Goal: Navigation & Orientation: Find specific page/section

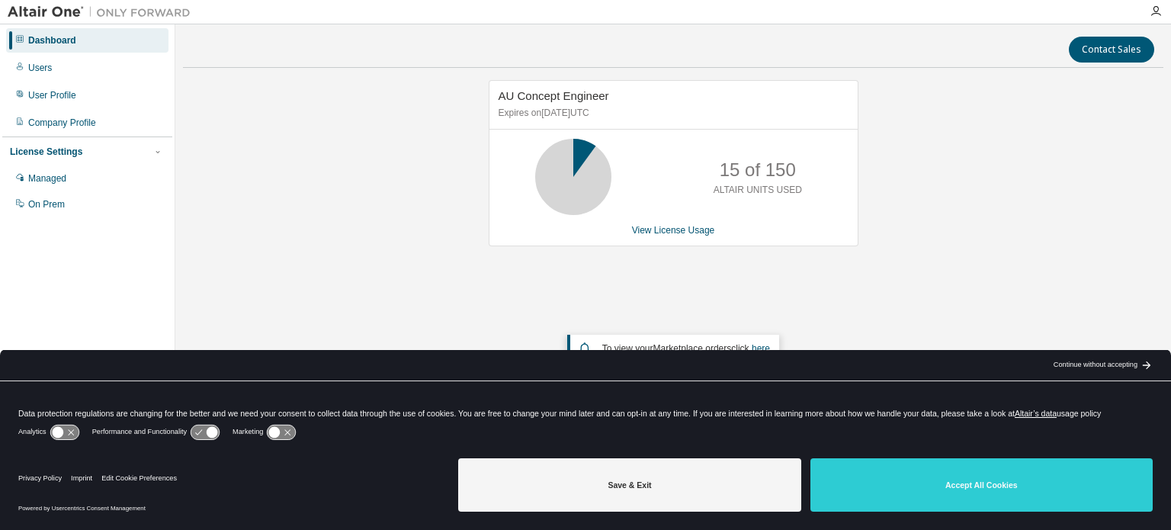
click at [370, 171] on div "AU Concept Engineer Expires on January 1, 2026 UTC 15 of 150 ALTAIR UNITS USED …" at bounding box center [673, 252] width 980 height 345
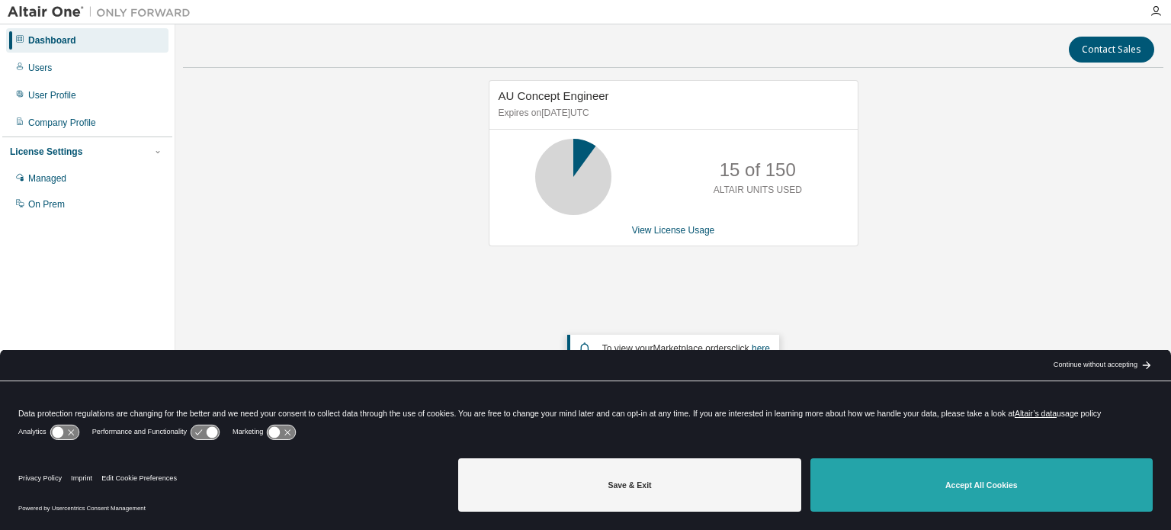
click at [932, 496] on button "Accept All Cookies" at bounding box center [981, 484] width 342 height 53
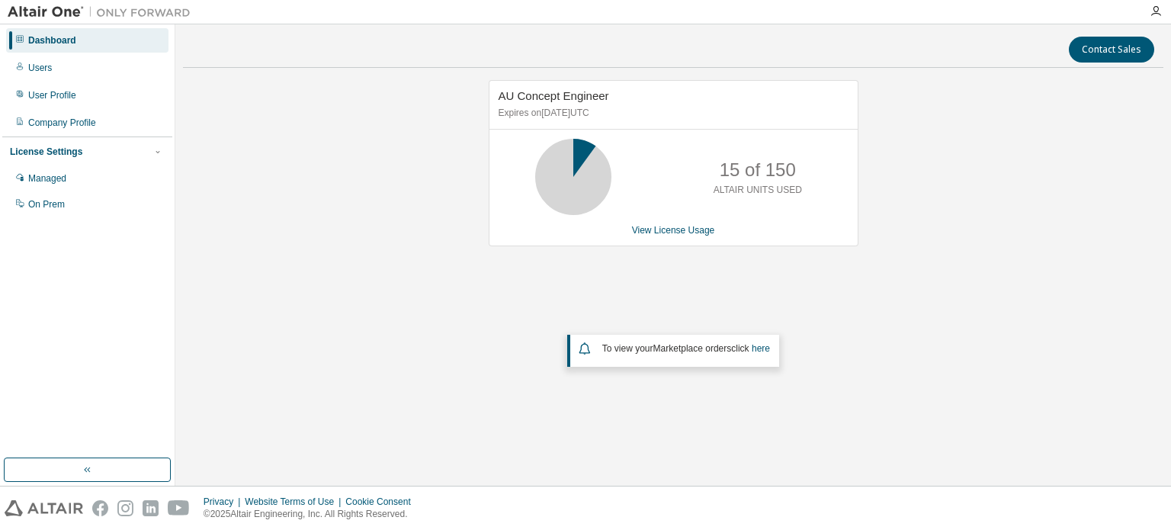
drag, startPoint x: 627, startPoint y: 109, endPoint x: 491, endPoint y: 109, distance: 136.5
click at [491, 109] on div "AU Concept Engineer Expires on January 1, 2026 UTC" at bounding box center [673, 105] width 368 height 49
click at [44, 63] on div "Users" at bounding box center [40, 68] width 24 height 12
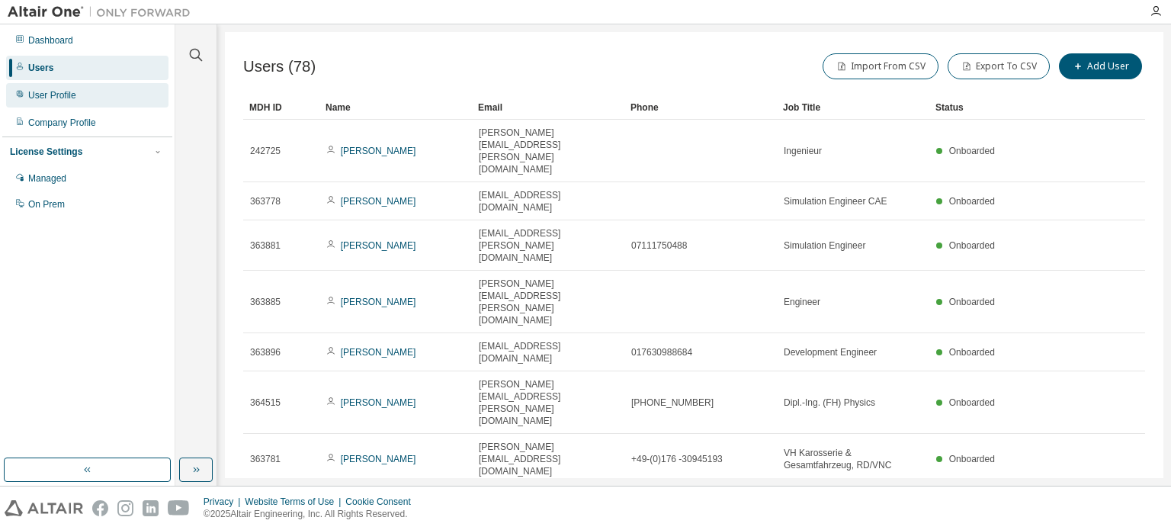
click at [44, 94] on div "User Profile" at bounding box center [52, 95] width 48 height 12
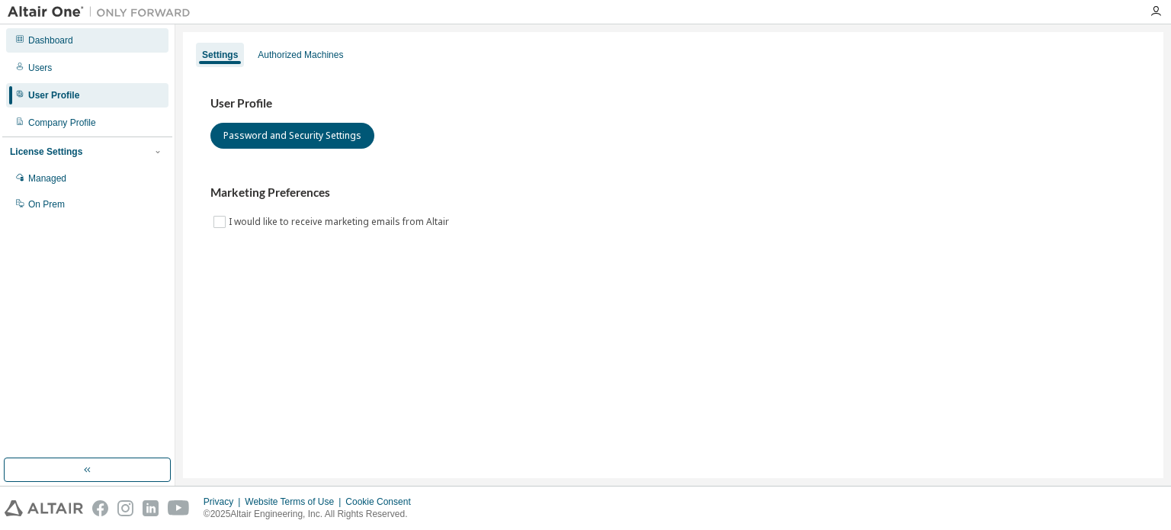
click at [49, 40] on div "Dashboard" at bounding box center [50, 40] width 45 height 12
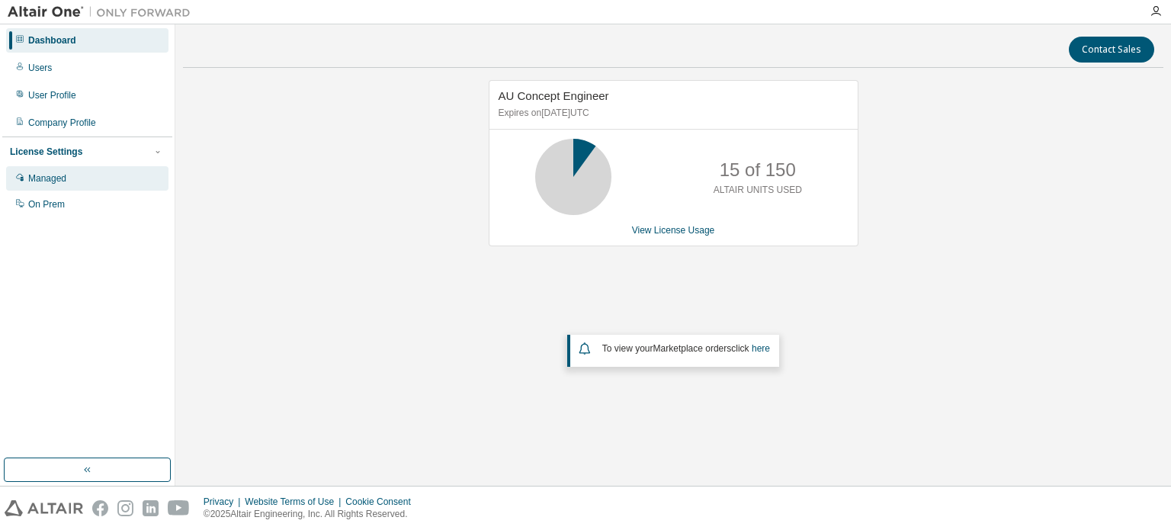
click at [40, 181] on div "Managed" at bounding box center [47, 178] width 38 height 12
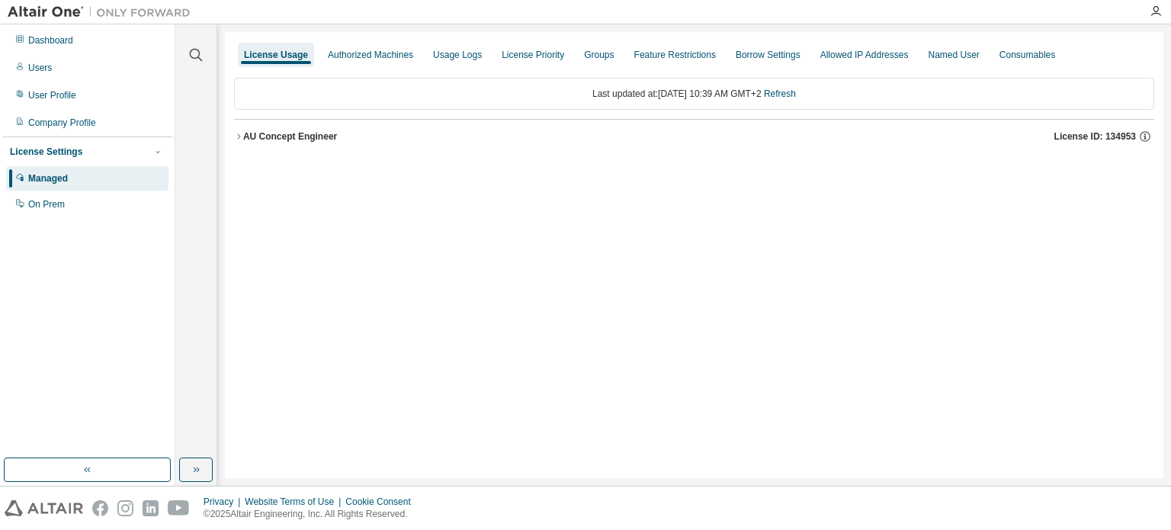
click at [308, 138] on div "AU Concept Engineer" at bounding box center [290, 136] width 94 height 12
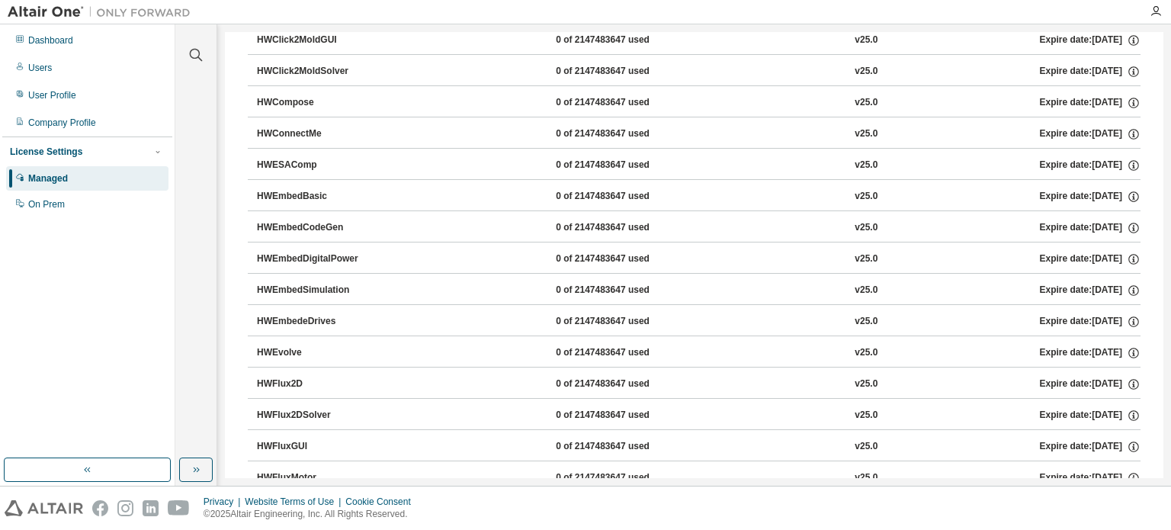
scroll to position [76, 0]
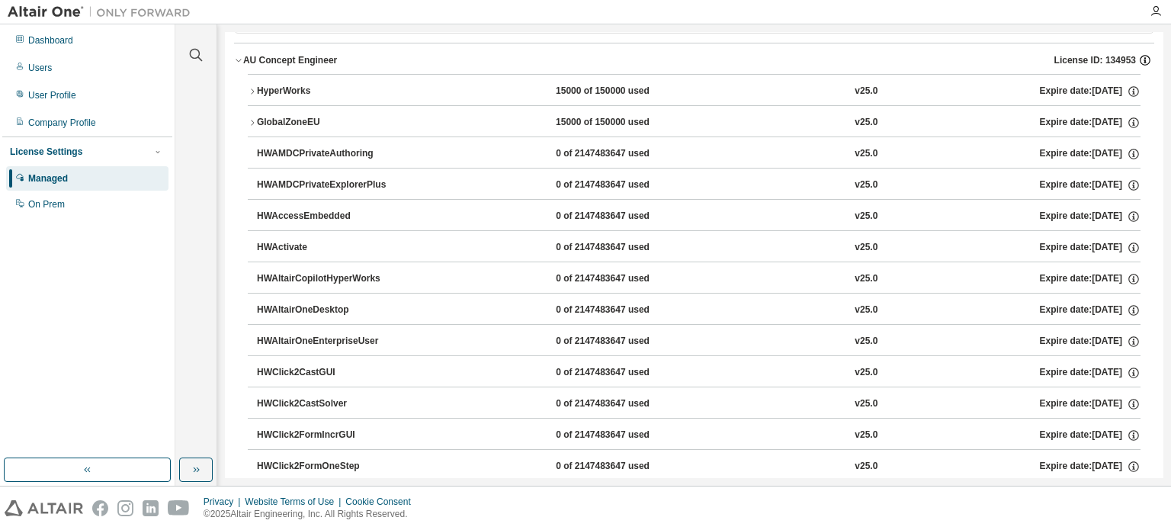
click at [1138, 60] on icon "button" at bounding box center [1145, 60] width 14 height 14
drag, startPoint x: 996, startPoint y: 134, endPoint x: 966, endPoint y: 135, distance: 29.7
click at [966, 135] on button "GlobalZoneEU 15000 of 150000 used v25.0 Expire date: 2026-01-01" at bounding box center [694, 123] width 893 height 34
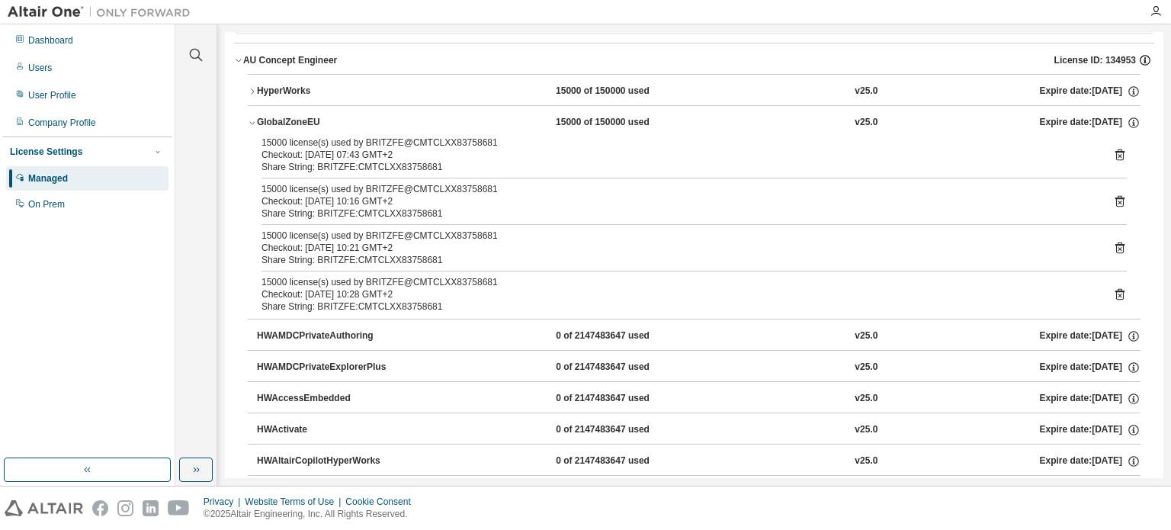
click at [1138, 57] on icon "button" at bounding box center [1145, 60] width 14 height 14
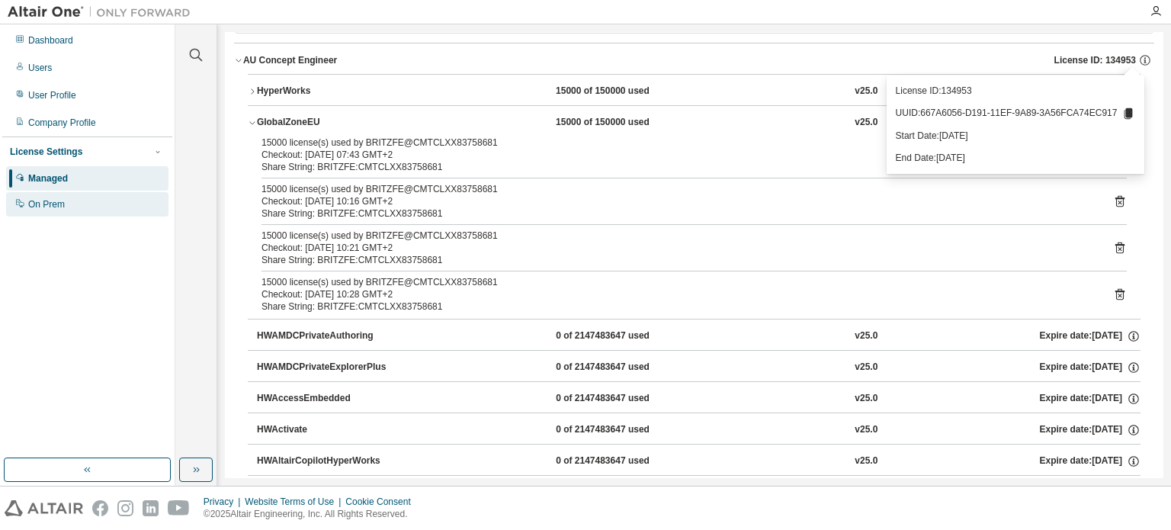
click at [46, 207] on div "On Prem" at bounding box center [46, 204] width 37 height 12
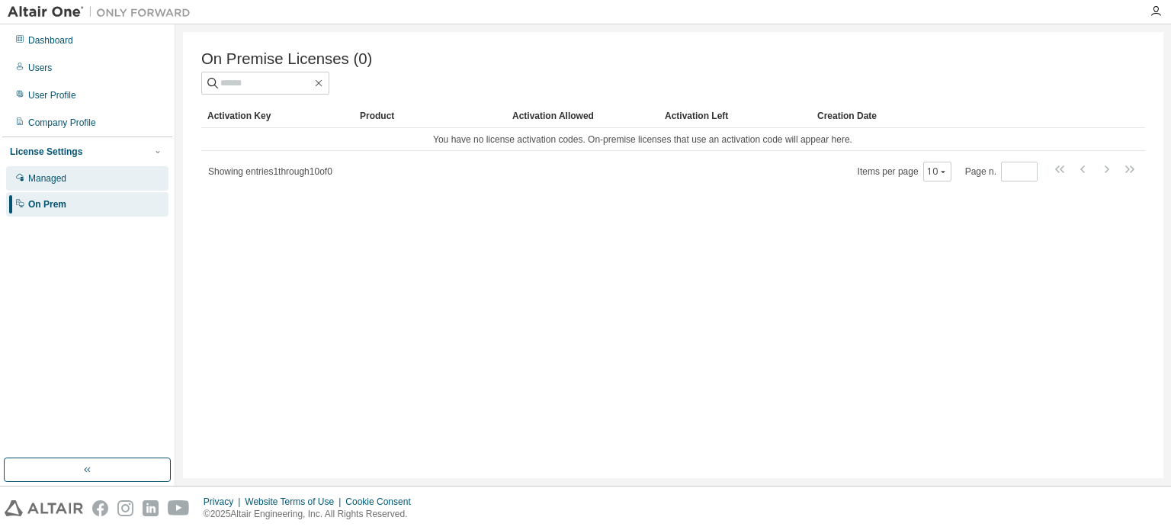
click at [45, 183] on div "Managed" at bounding box center [47, 178] width 38 height 12
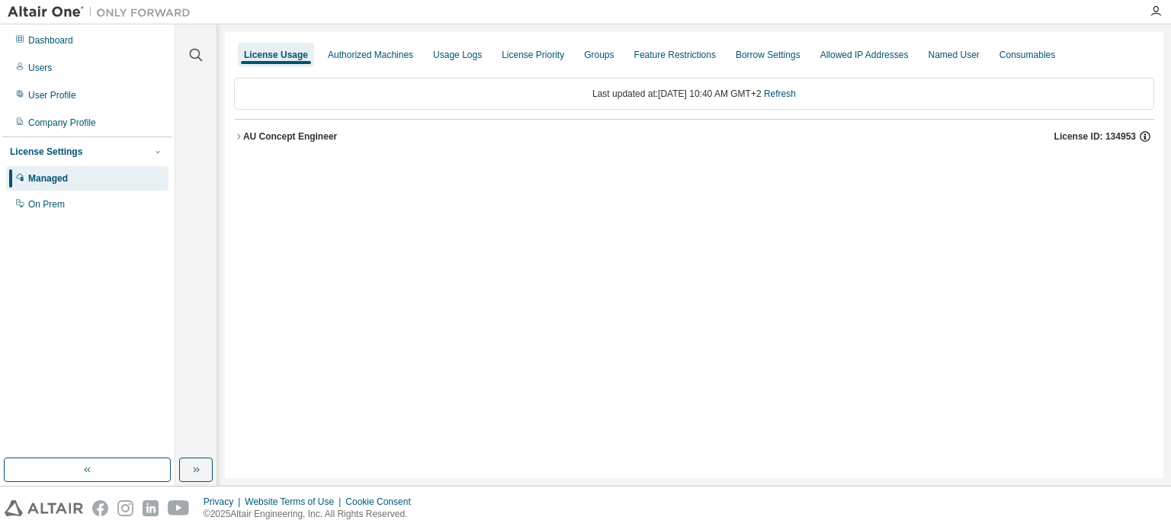
click at [1144, 140] on icon "button" at bounding box center [1145, 137] width 14 height 14
